Goal: Information Seeking & Learning: Compare options

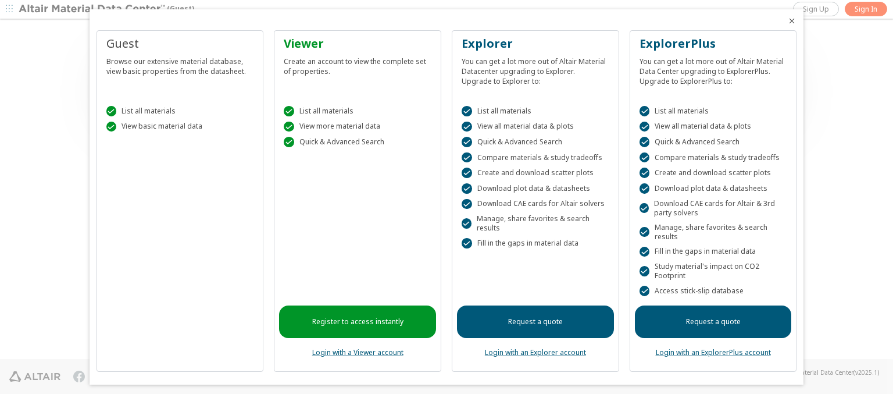
click at [787, 21] on icon "Close" at bounding box center [791, 20] width 9 height 9
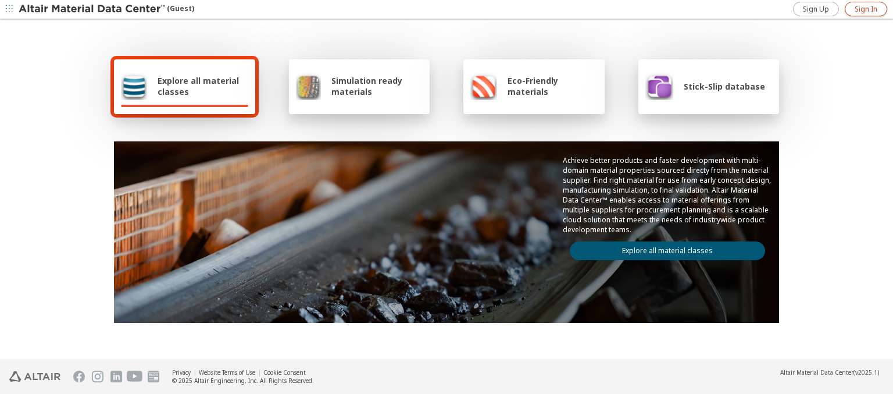
click at [866, 9] on span "Sign In" at bounding box center [866, 9] width 23 height 9
click at [92, 9] on img at bounding box center [93, 9] width 148 height 12
click at [198, 86] on span "Explore all material classes" at bounding box center [203, 86] width 91 height 22
click at [663, 248] on link "Explore all material classes" at bounding box center [667, 250] width 195 height 19
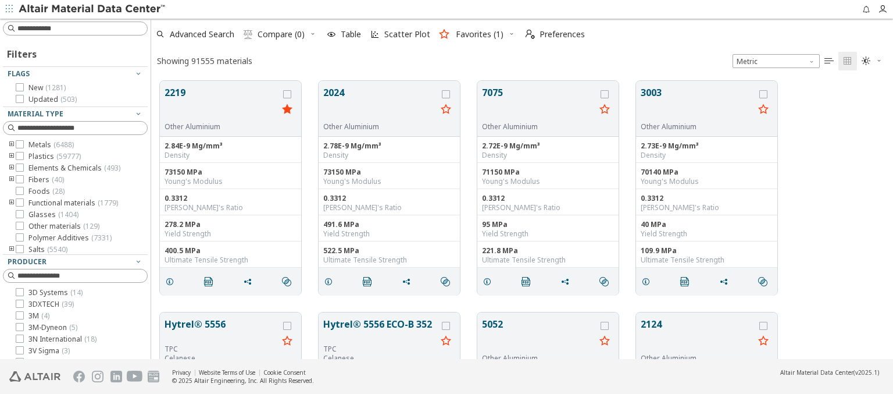
scroll to position [278, 733]
click at [288, 94] on icon "grid" at bounding box center [287, 94] width 8 height 8
click at [447, 94] on icon "grid" at bounding box center [446, 94] width 8 height 8
click at [281, 34] on span "Compare (2)" at bounding box center [281, 34] width 47 height 8
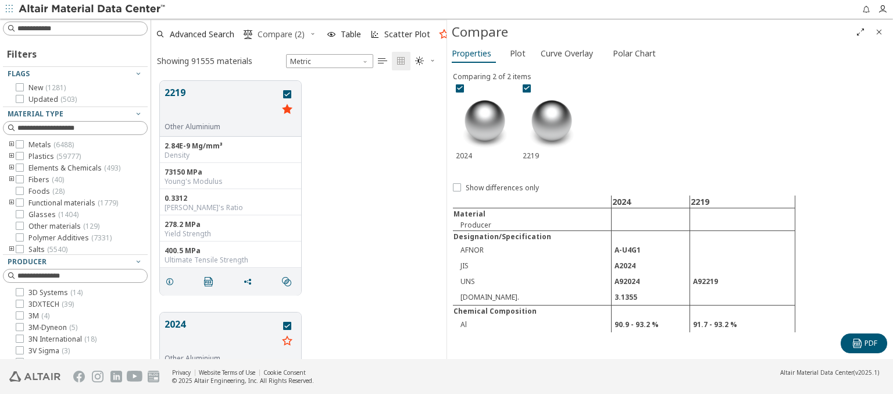
scroll to position [278, 286]
click at [566, 53] on span "Curve Overlay" at bounding box center [567, 53] width 52 height 19
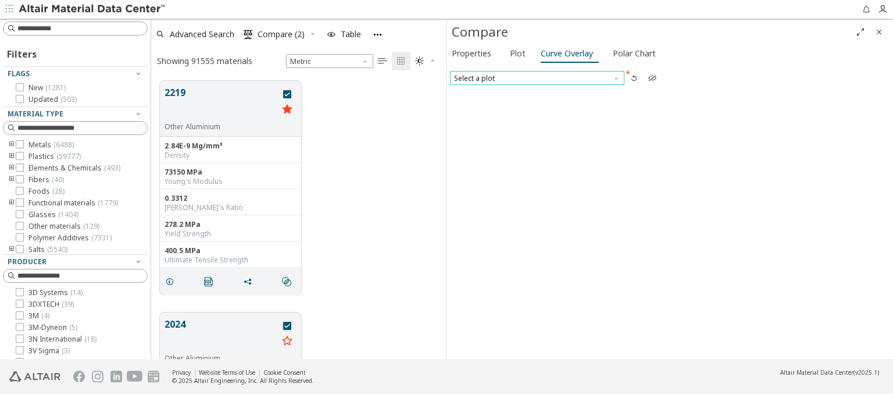
click at [537, 77] on span "Select a plot" at bounding box center [537, 78] width 174 height 14
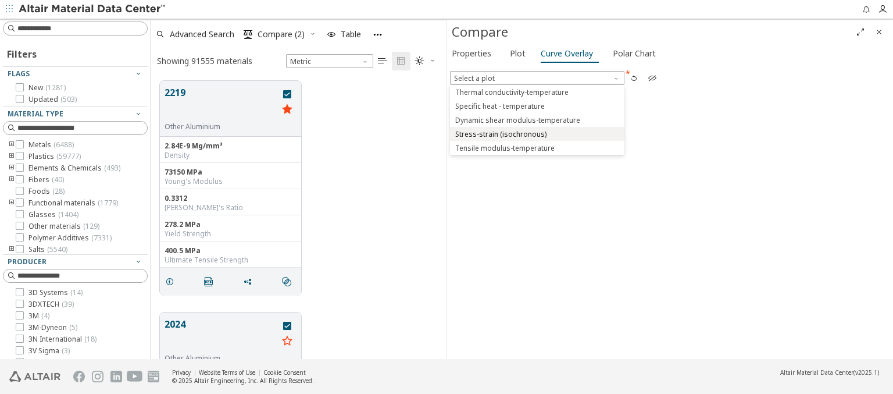
click at [537, 133] on span "Stress-strain (isochronous)" at bounding box center [500, 134] width 91 height 9
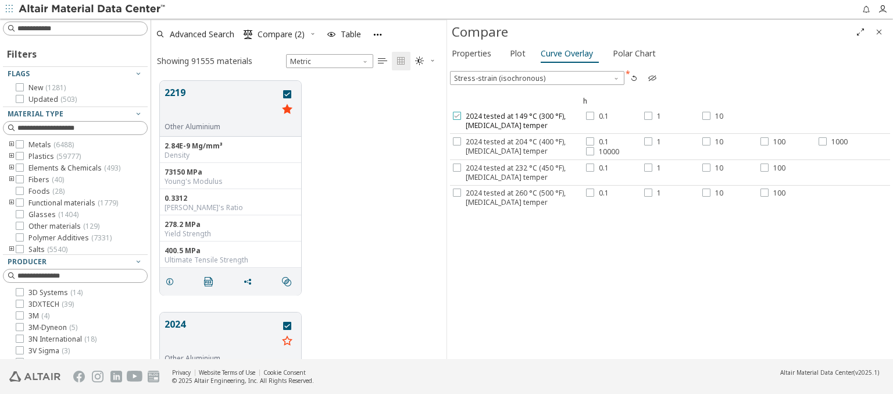
click at [516, 120] on span "2024 tested at 149 °C (300 °F), T3 temper" at bounding box center [524, 121] width 117 height 19
click at [594, 116] on label "0.1" at bounding box center [597, 116] width 23 height 9
click at [650, 116] on div at bounding box center [648, 116] width 8 height 8
click at [710, 116] on label "10" at bounding box center [713, 116] width 21 height 9
click at [516, 145] on span "2024 tested at 204 °C (400 °F), T3 temper" at bounding box center [524, 146] width 117 height 19
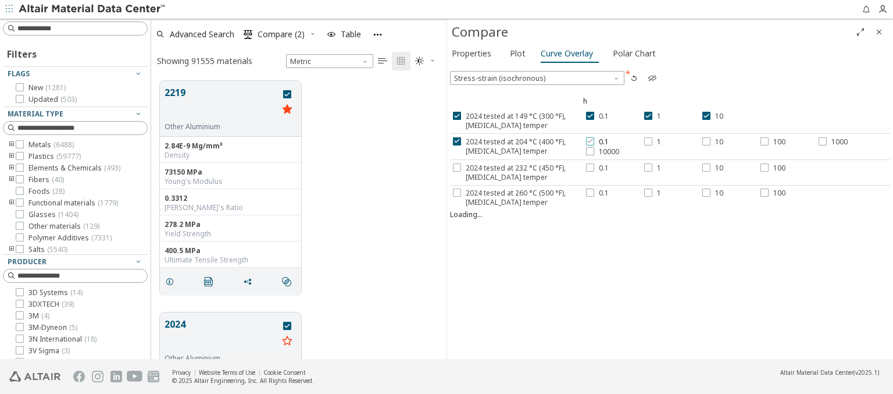
click at [594, 141] on label "0.1" at bounding box center [597, 141] width 23 height 9
click at [650, 141] on div at bounding box center [648, 141] width 8 height 8
click at [710, 141] on label "10" at bounding box center [713, 141] width 21 height 9
click at [770, 141] on label "100" at bounding box center [773, 141] width 25 height 9
click at [832, 141] on span "1000" at bounding box center [840, 141] width 16 height 9
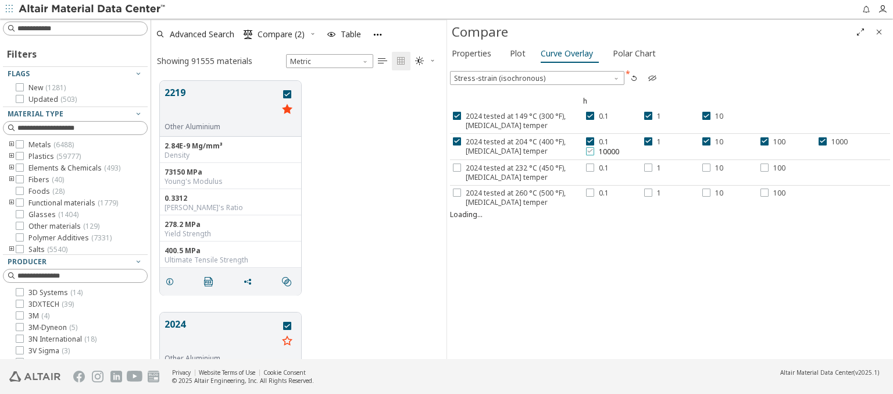
click at [600, 151] on span "10000" at bounding box center [609, 151] width 20 height 9
click at [516, 171] on span "2024 tested at 232 °C (450 °F), T3 temper" at bounding box center [524, 172] width 117 height 19
click at [594, 166] on label "0.1" at bounding box center [597, 167] width 23 height 9
click at [650, 166] on div at bounding box center [648, 167] width 8 height 8
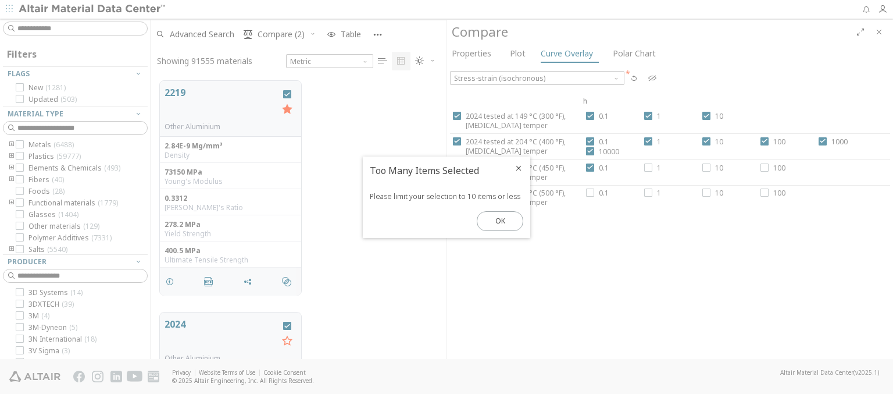
click at [519, 167] on icon "Close" at bounding box center [518, 167] width 9 height 9
